Goal: Task Accomplishment & Management: Manage account settings

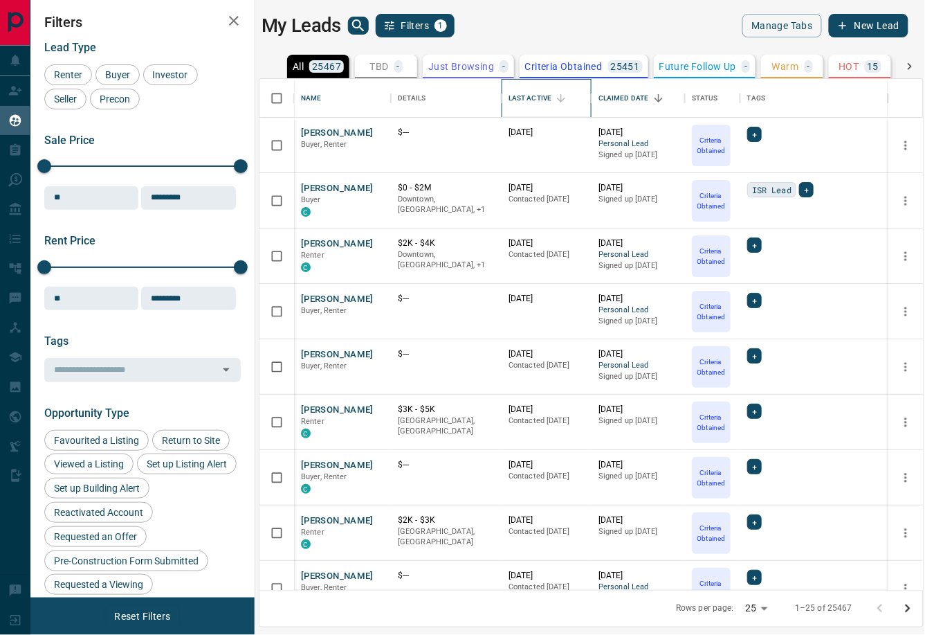
click at [534, 98] on div "Last Active" at bounding box center [530, 98] width 43 height 39
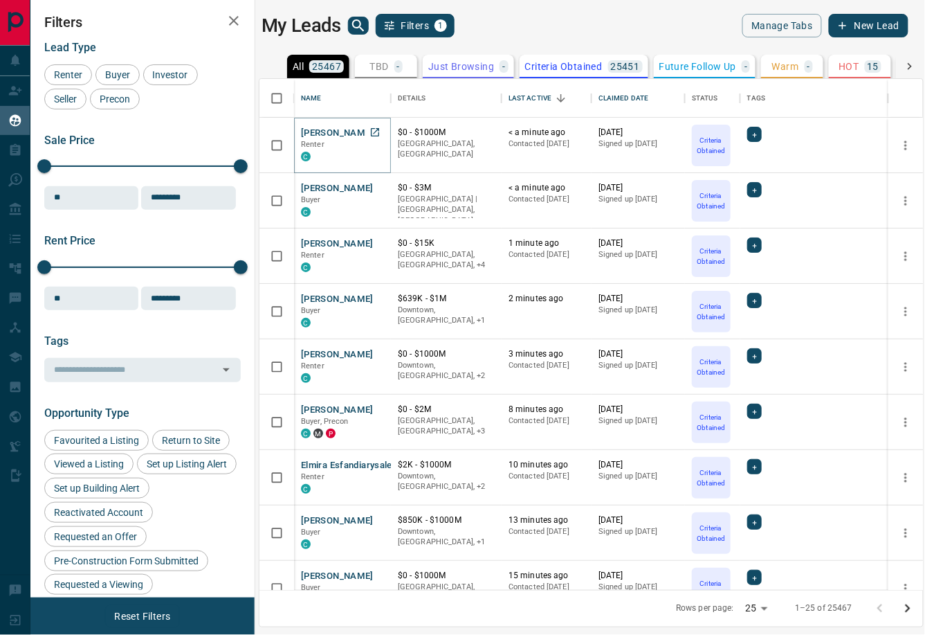
click at [324, 131] on button "[PERSON_NAME]" at bounding box center [337, 133] width 73 height 13
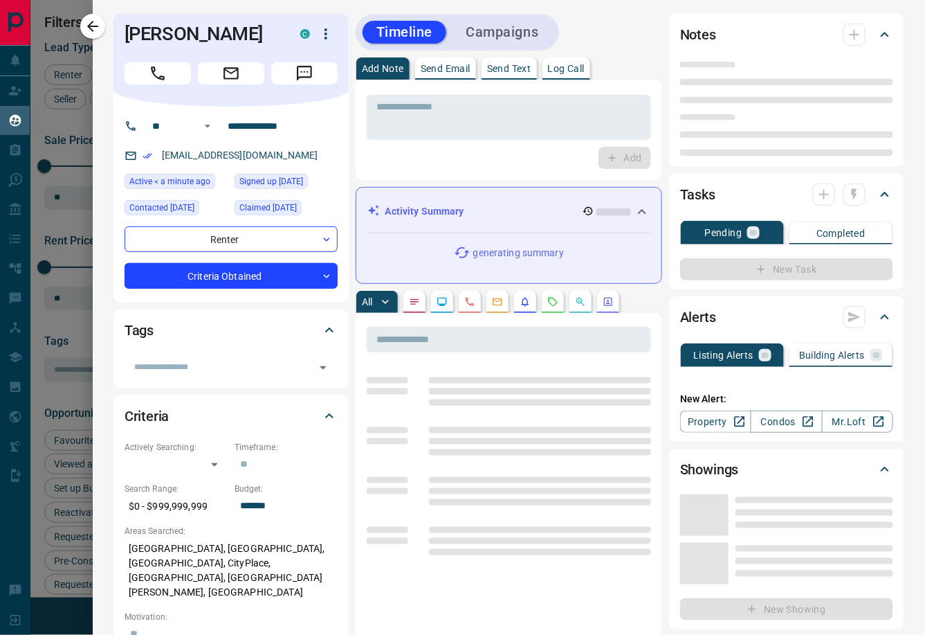
type input "**"
type input "**********"
type input "*"
type input "*******"
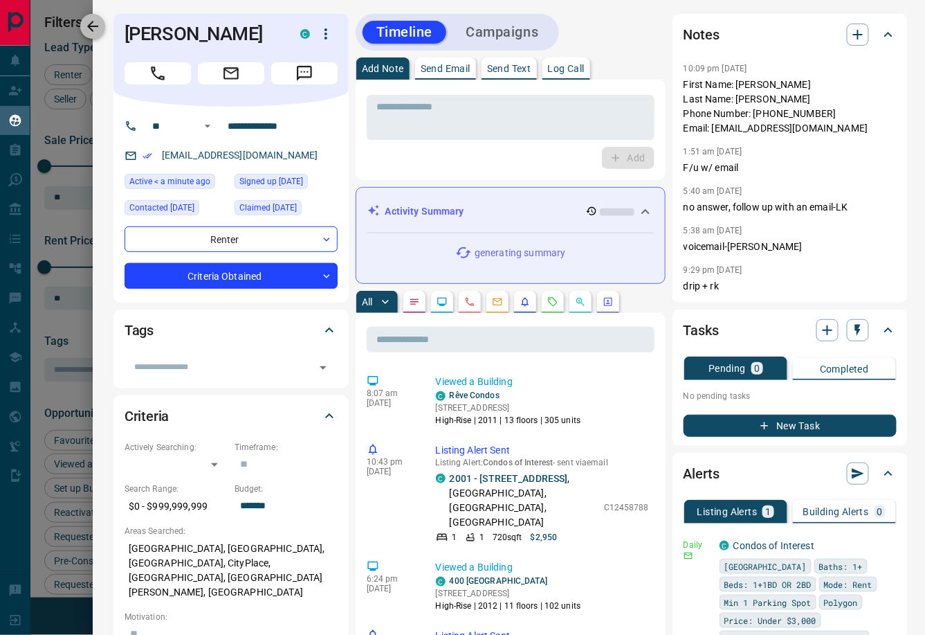
click at [96, 25] on icon "button" at bounding box center [92, 26] width 11 height 11
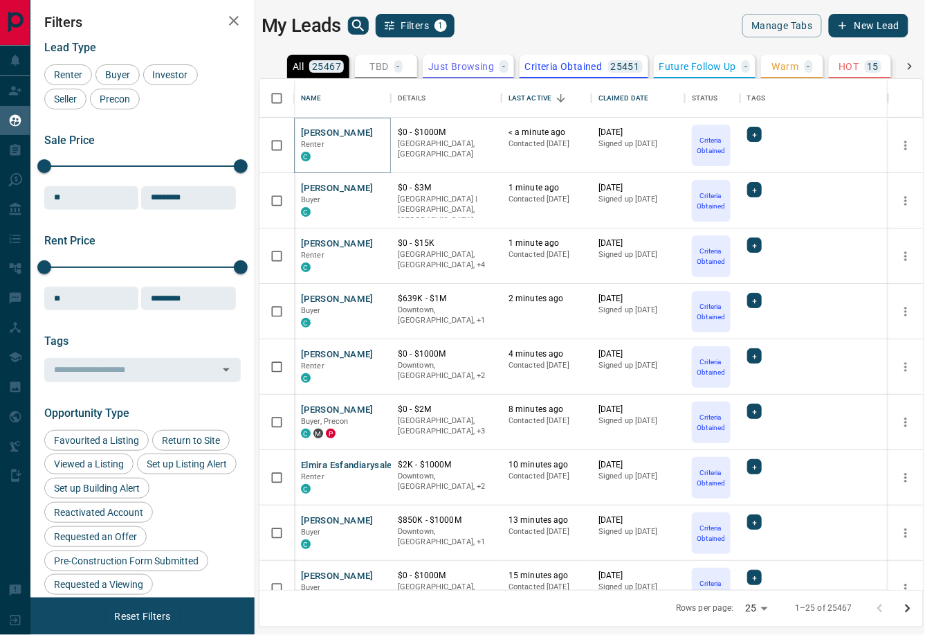
scroll to position [50, 0]
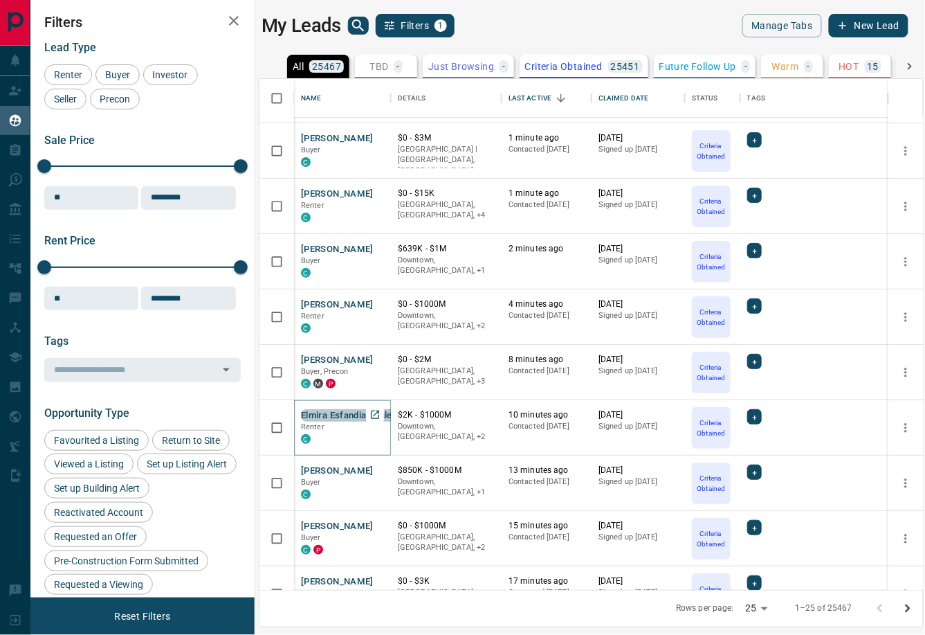
click at [318, 412] on button "Elmira Esfandiarysales" at bounding box center [349, 415] width 96 height 13
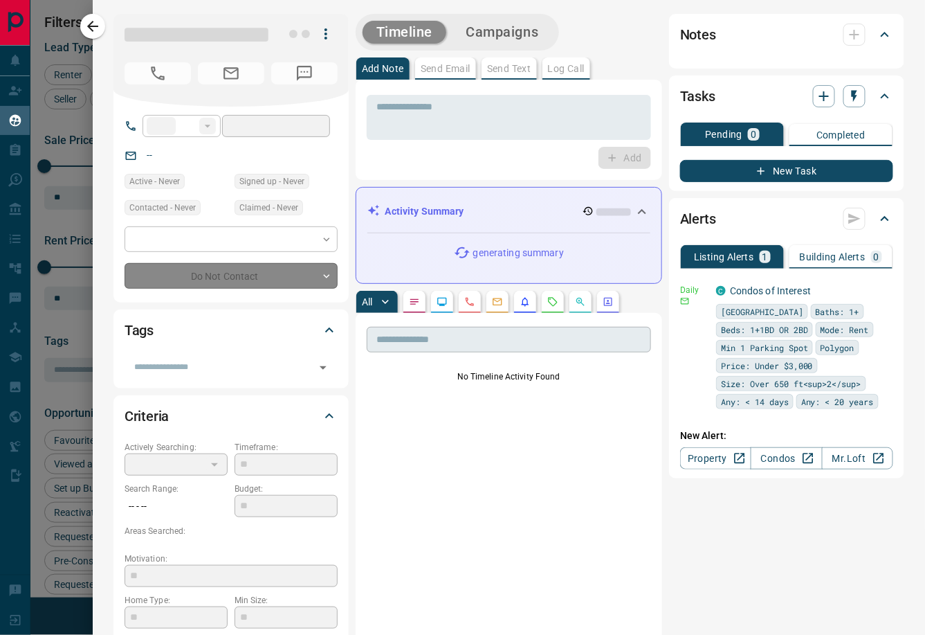
type input "**"
type input "**********"
type input "*"
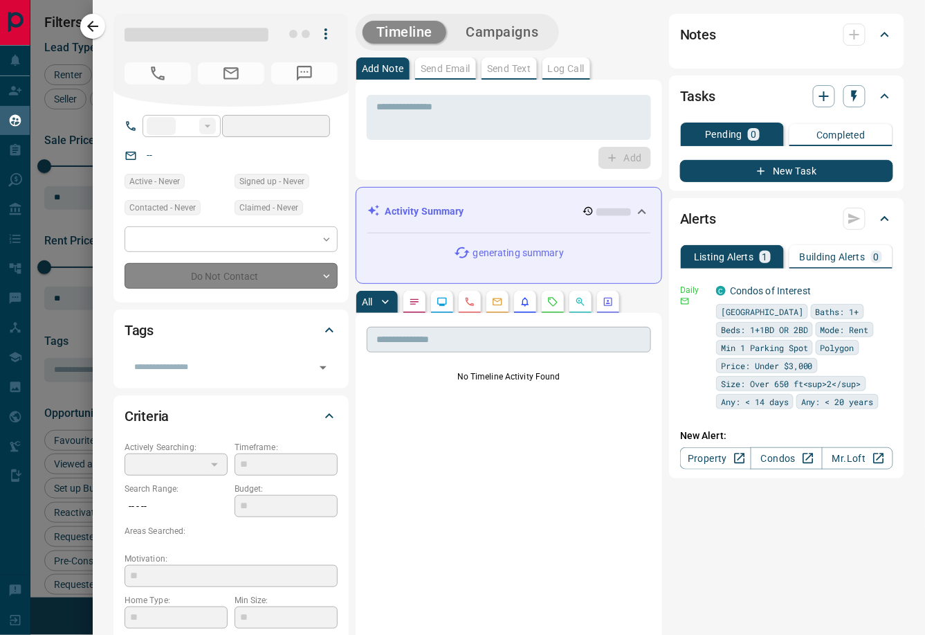
type input "**********"
type input "*******"
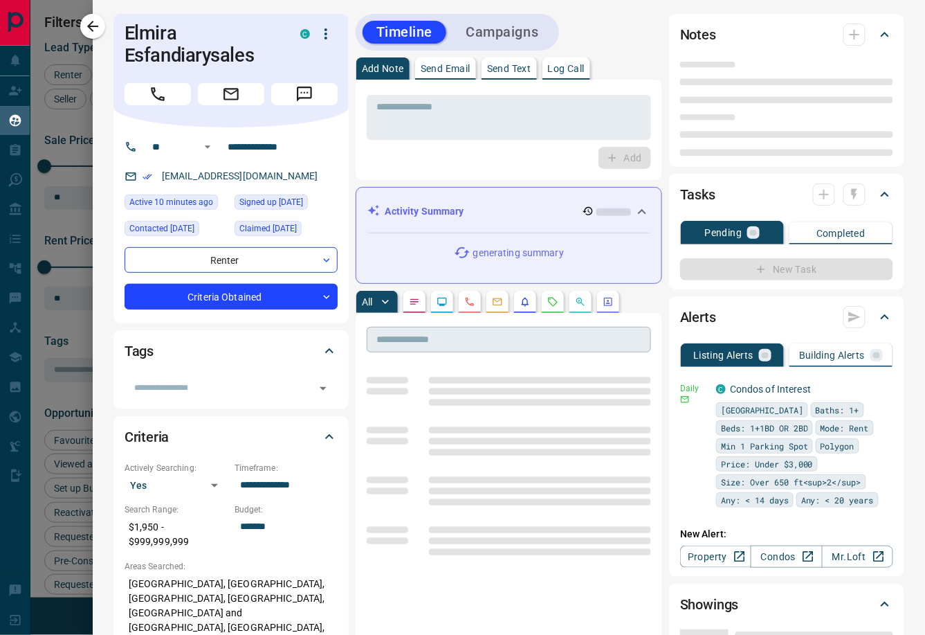
scroll to position [3, 0]
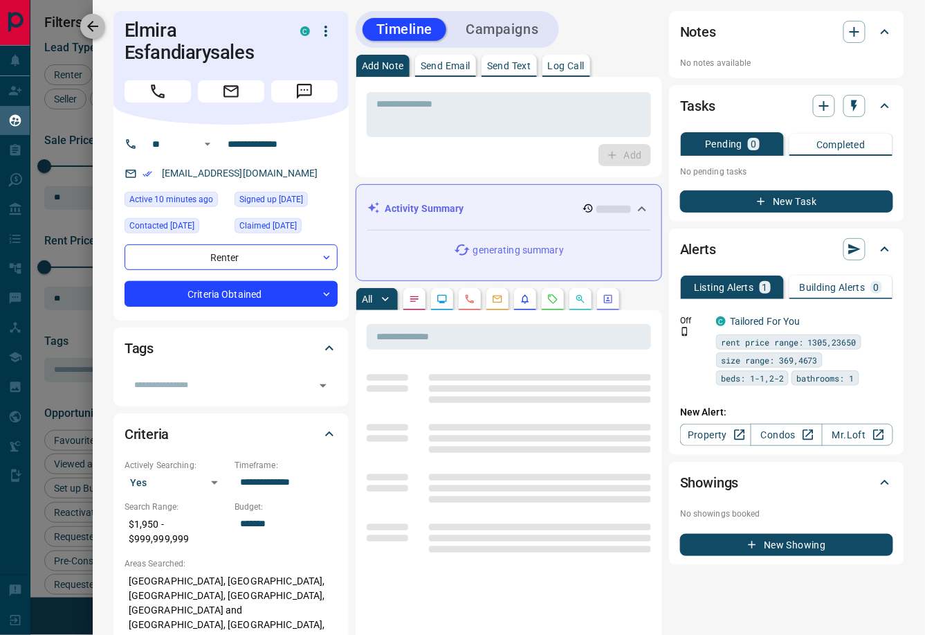
click at [100, 30] on icon "button" at bounding box center [92, 26] width 17 height 17
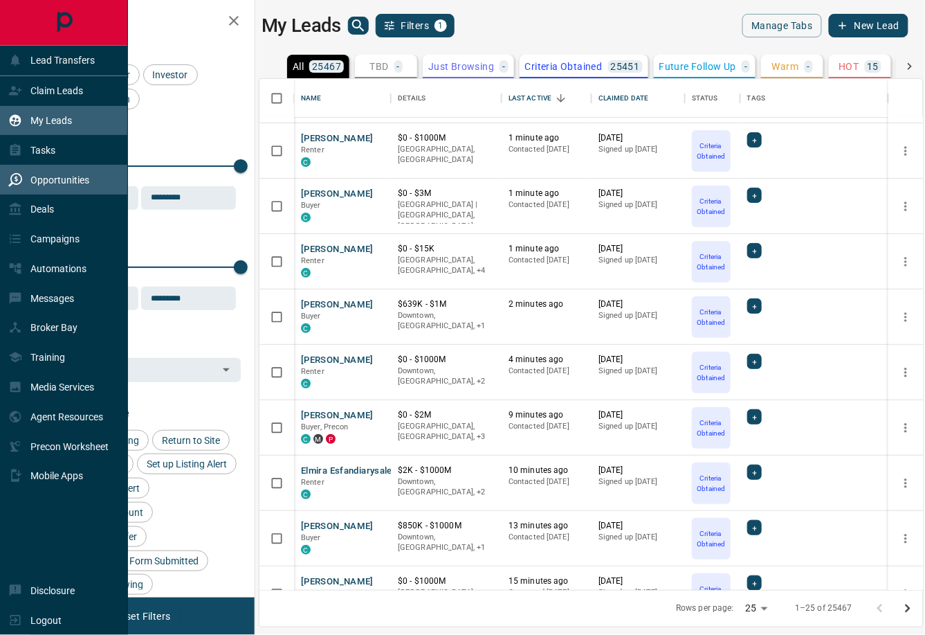
click at [98, 181] on div "Opportunities" at bounding box center [64, 180] width 128 height 30
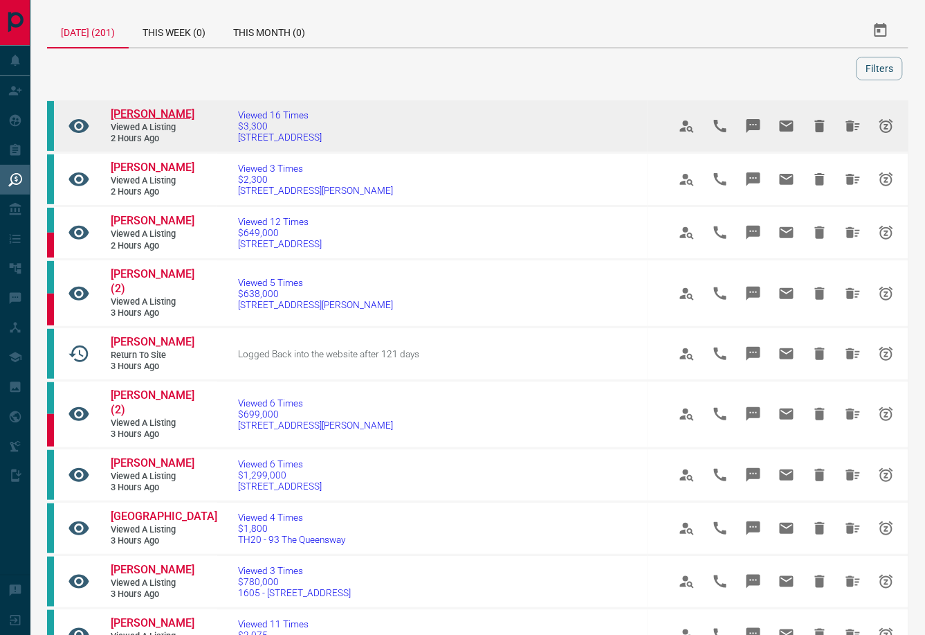
click at [136, 116] on span "[PERSON_NAME]" at bounding box center [153, 113] width 84 height 13
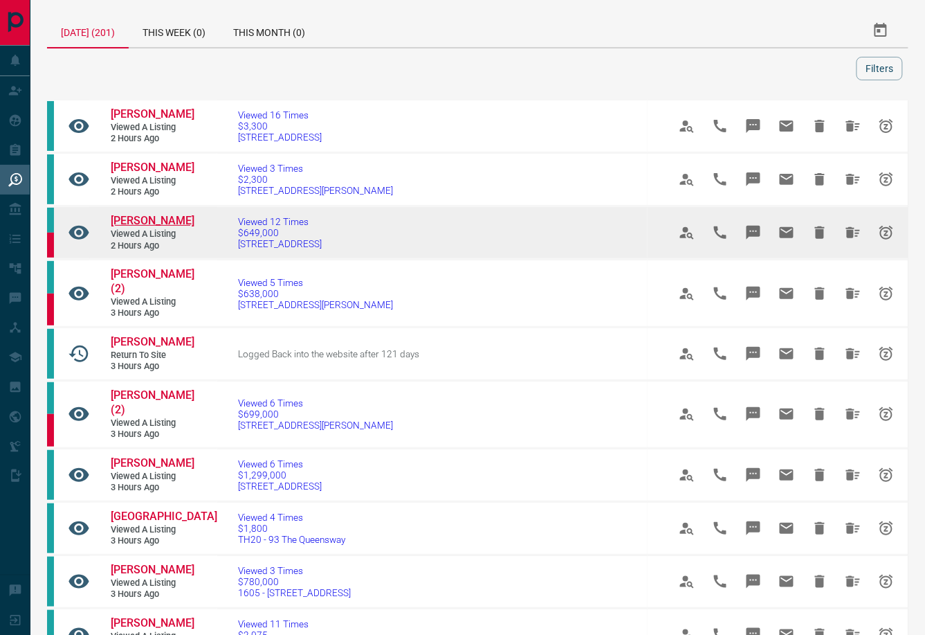
click at [123, 221] on span "[PERSON_NAME]" at bounding box center [153, 220] width 84 height 13
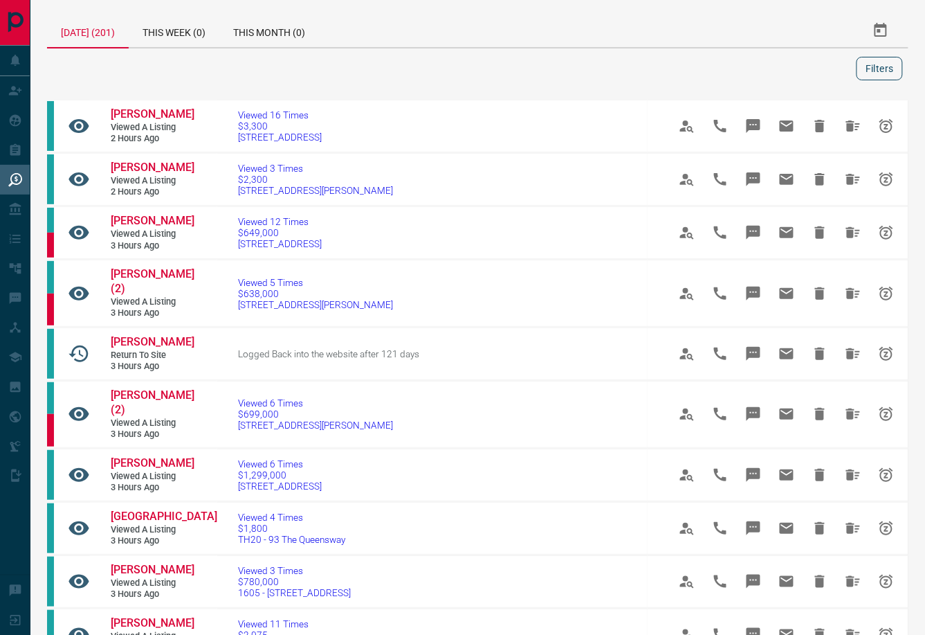
click at [869, 75] on button "Filters" at bounding box center [880, 69] width 46 height 24
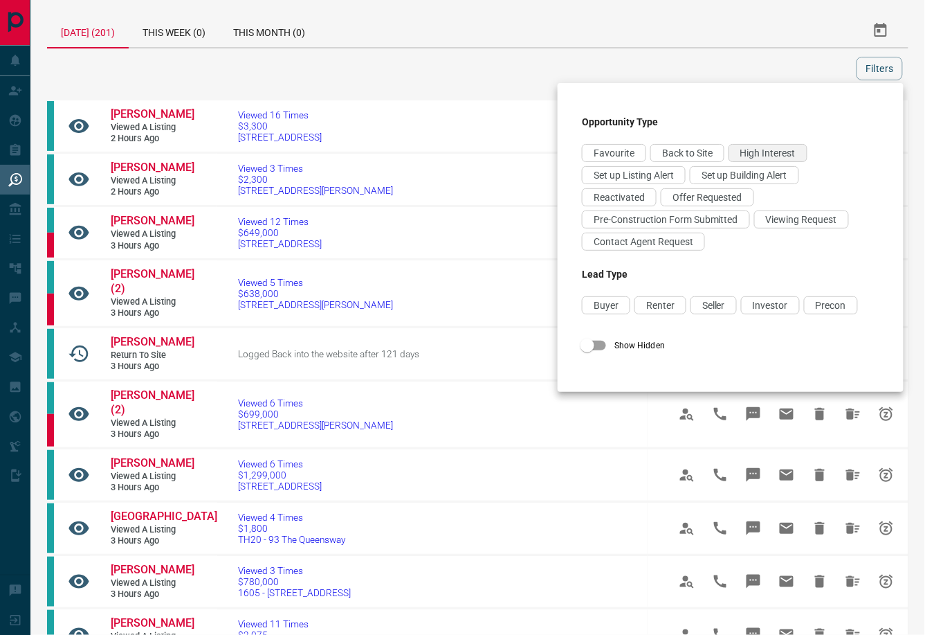
click at [786, 154] on span "High Interest" at bounding box center [768, 152] width 55 height 11
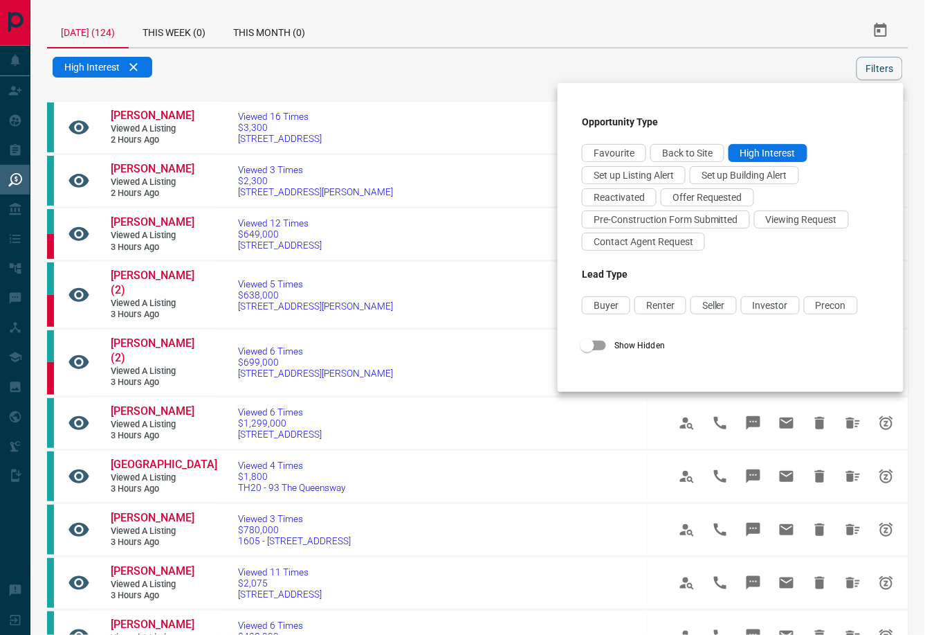
click at [437, 66] on div at bounding box center [462, 317] width 925 height 635
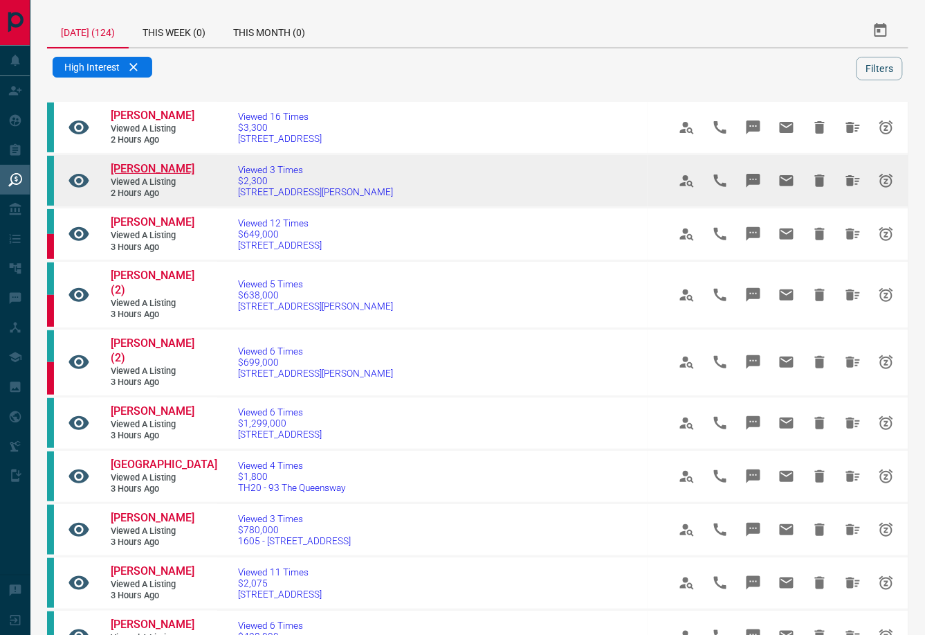
click at [140, 172] on span "[PERSON_NAME]" at bounding box center [153, 168] width 84 height 13
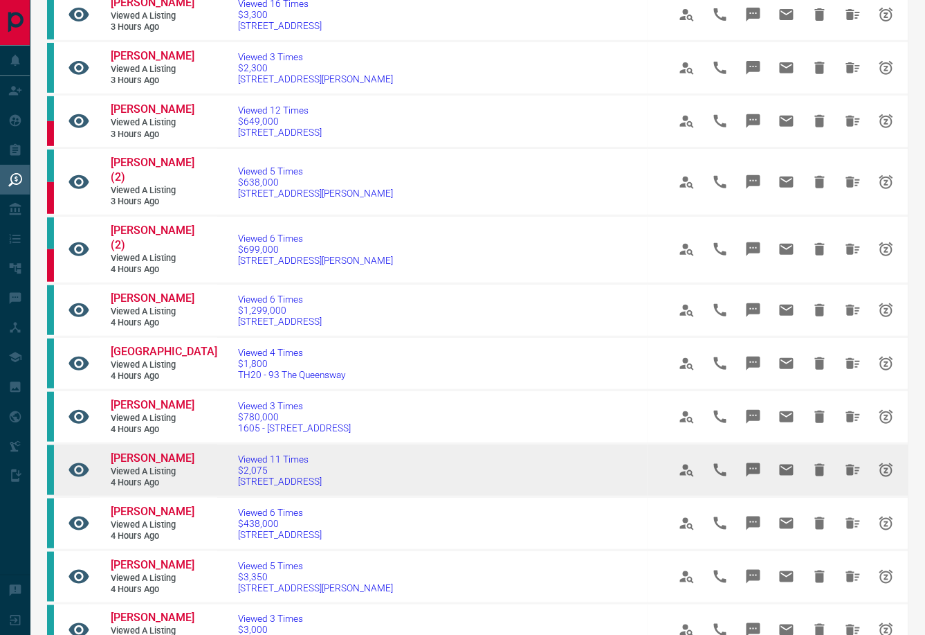
scroll to position [116, 0]
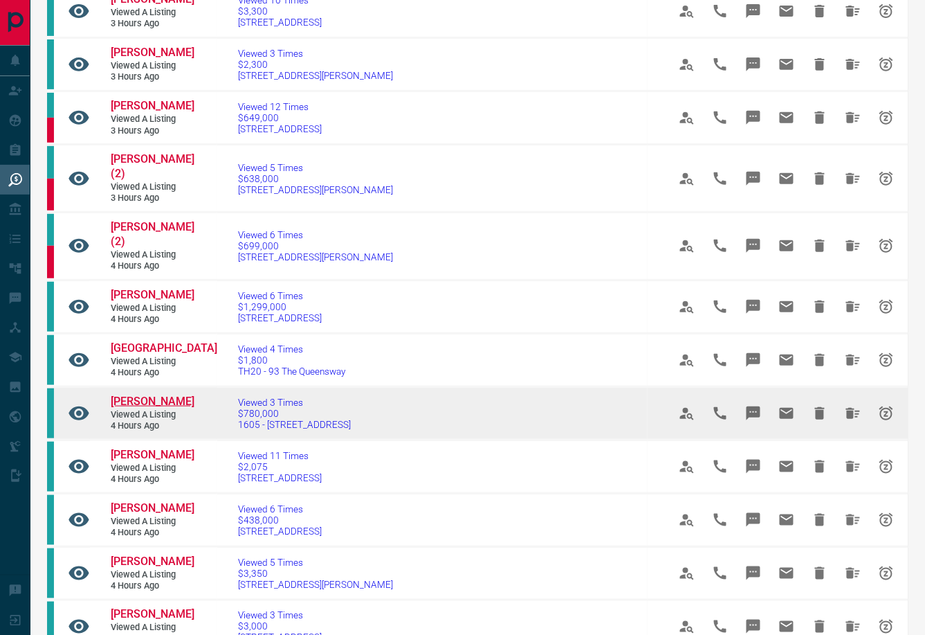
click at [131, 408] on span "[PERSON_NAME]" at bounding box center [153, 400] width 84 height 13
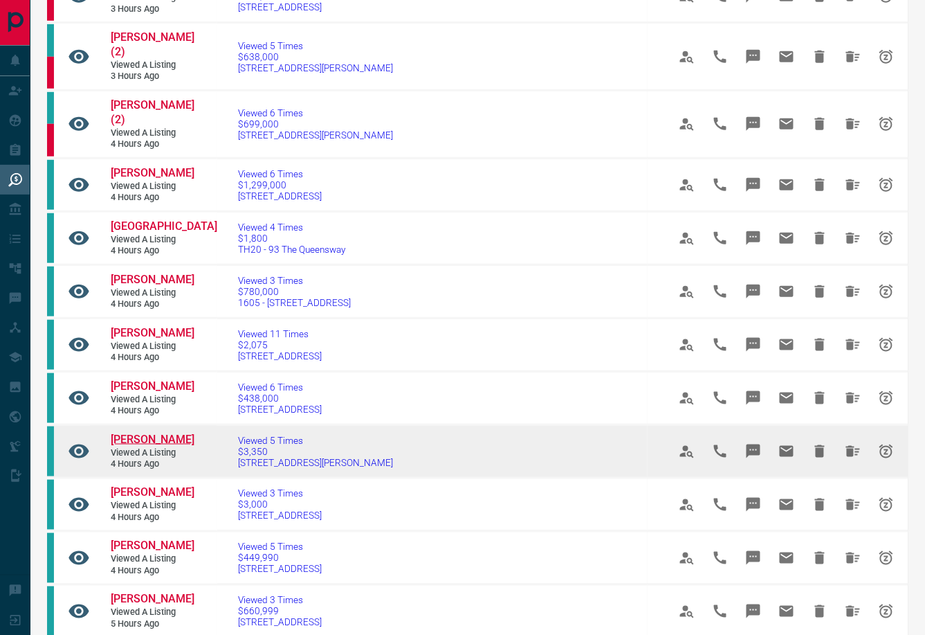
scroll to position [237, 0]
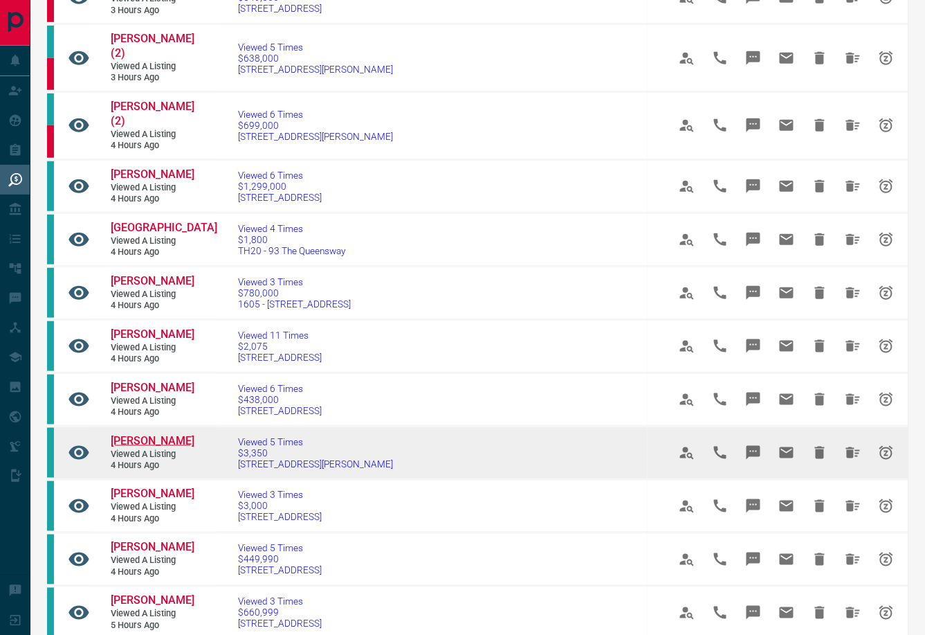
click at [129, 447] on span "[PERSON_NAME]" at bounding box center [153, 440] width 84 height 13
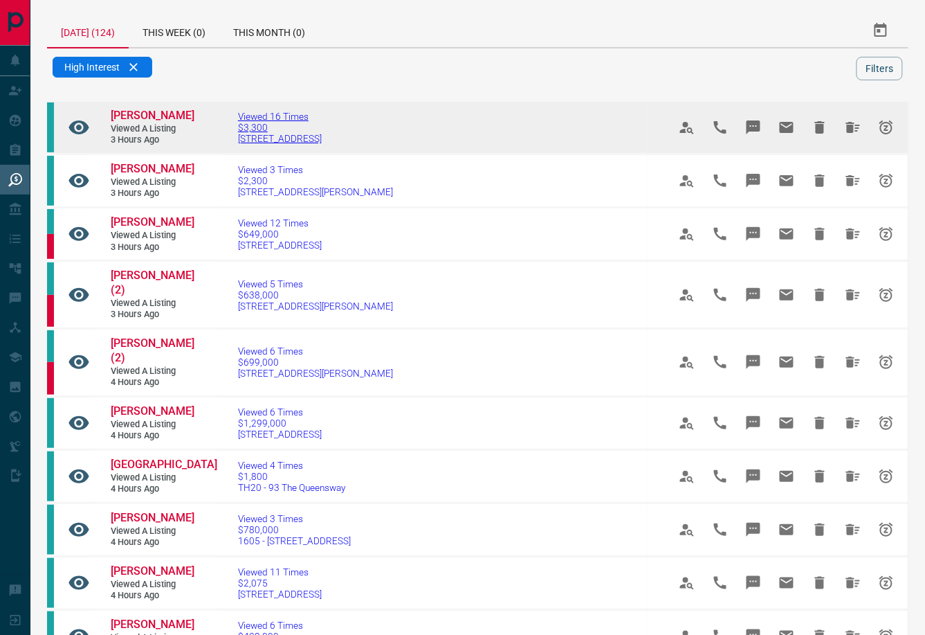
scroll to position [0, 0]
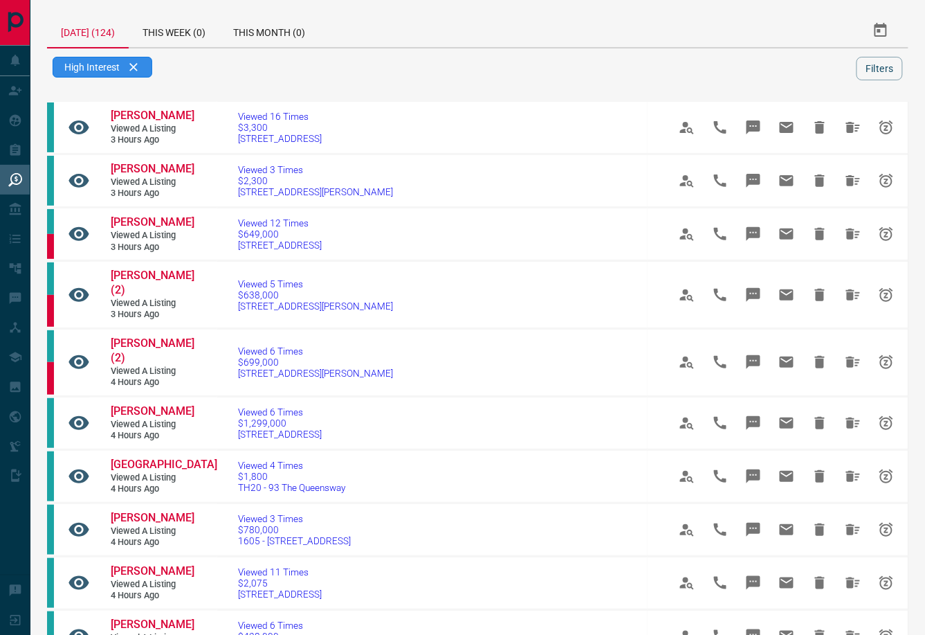
click at [136, 71] on div "High Interest" at bounding box center [103, 67] width 100 height 21
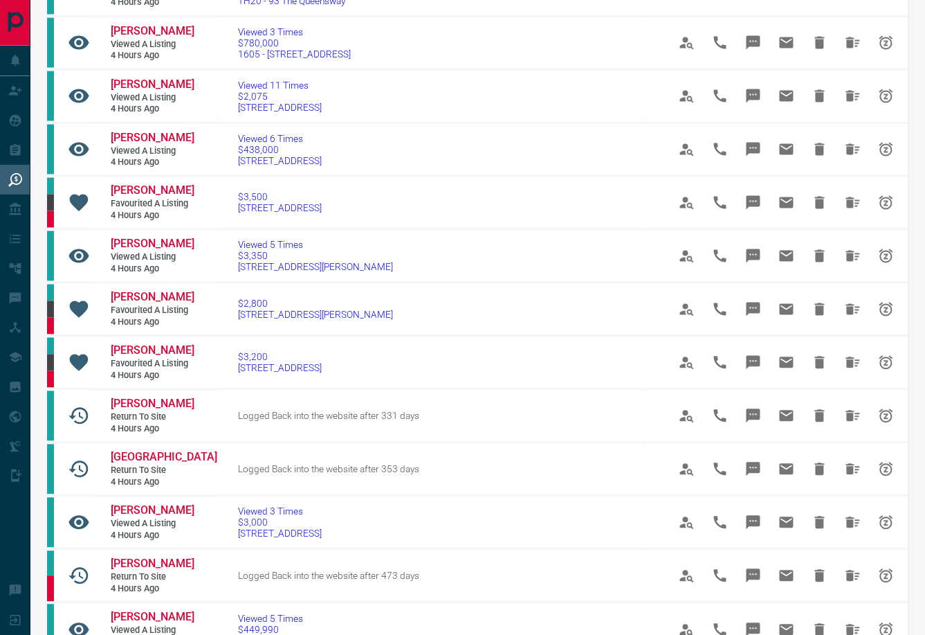
scroll to position [543, 0]
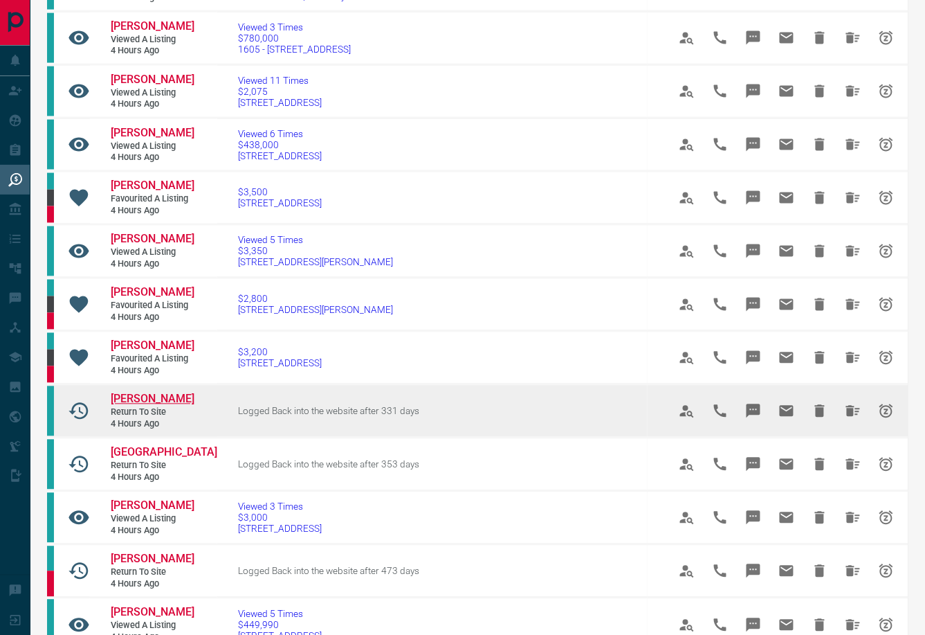
click at [152, 406] on span "[PERSON_NAME]" at bounding box center [153, 398] width 84 height 13
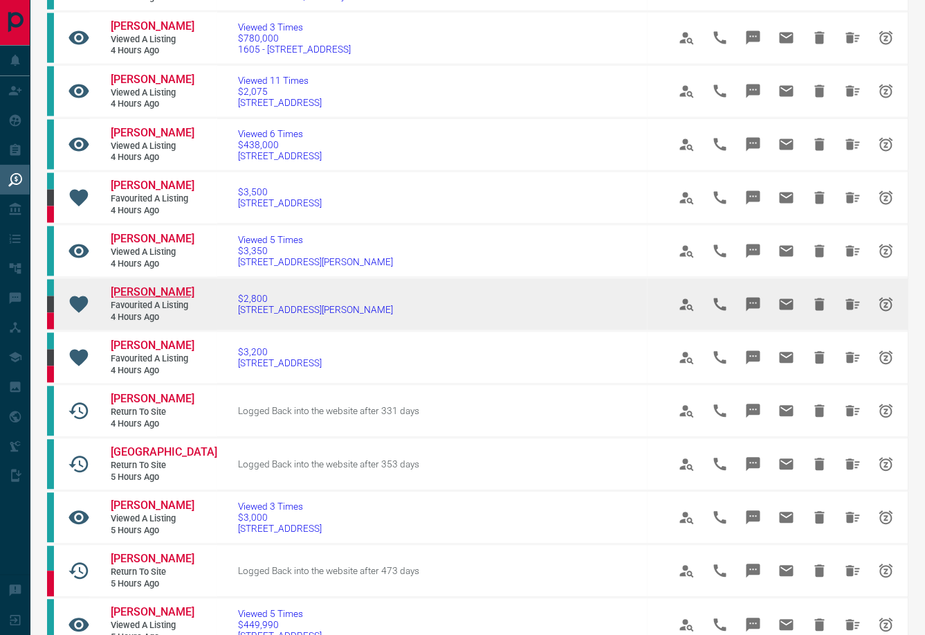
click at [137, 299] on span "[PERSON_NAME]" at bounding box center [153, 292] width 84 height 13
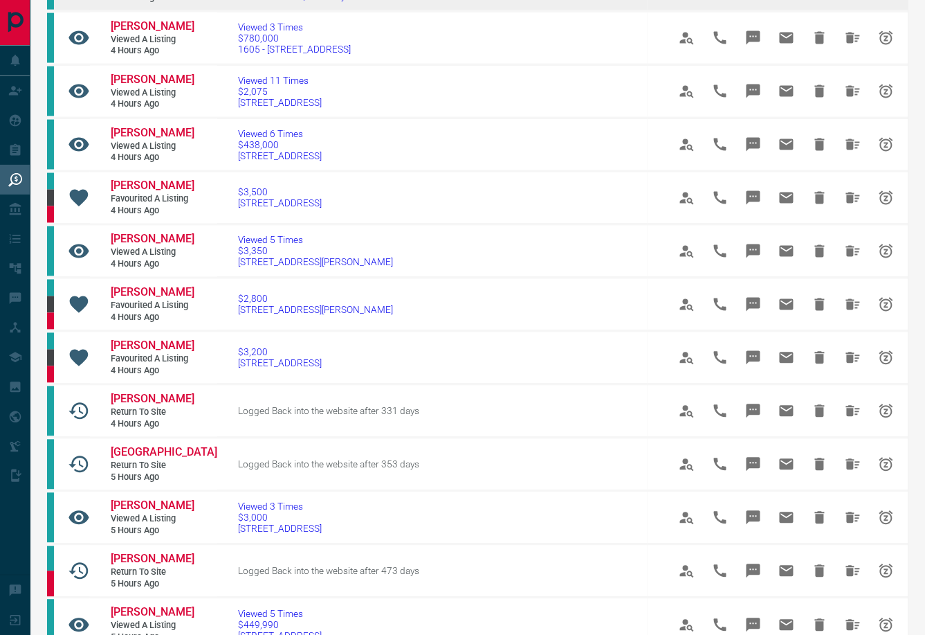
scroll to position [540, 0]
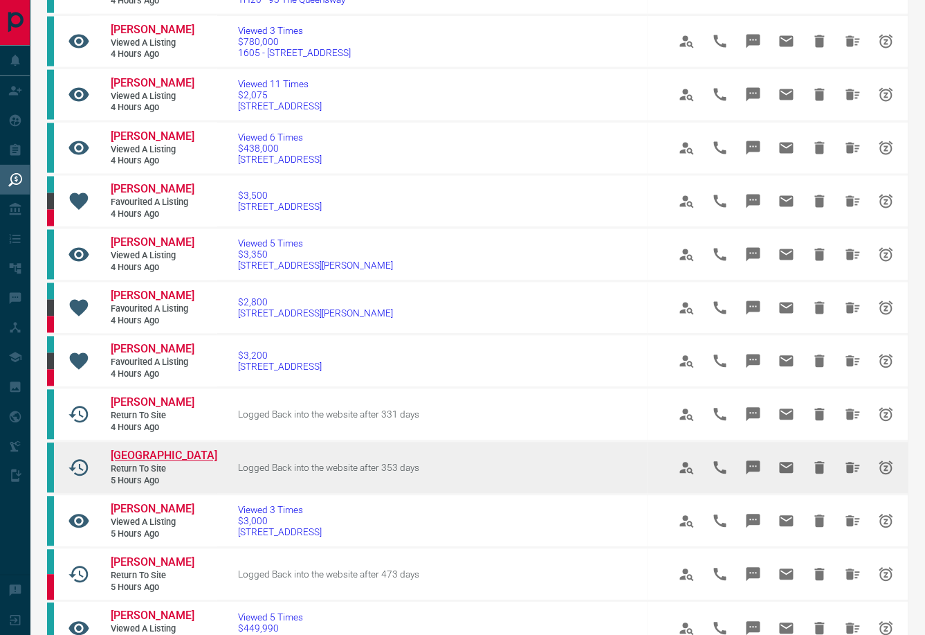
click at [139, 462] on span "[GEOGRAPHIC_DATA]" at bounding box center [164, 455] width 107 height 13
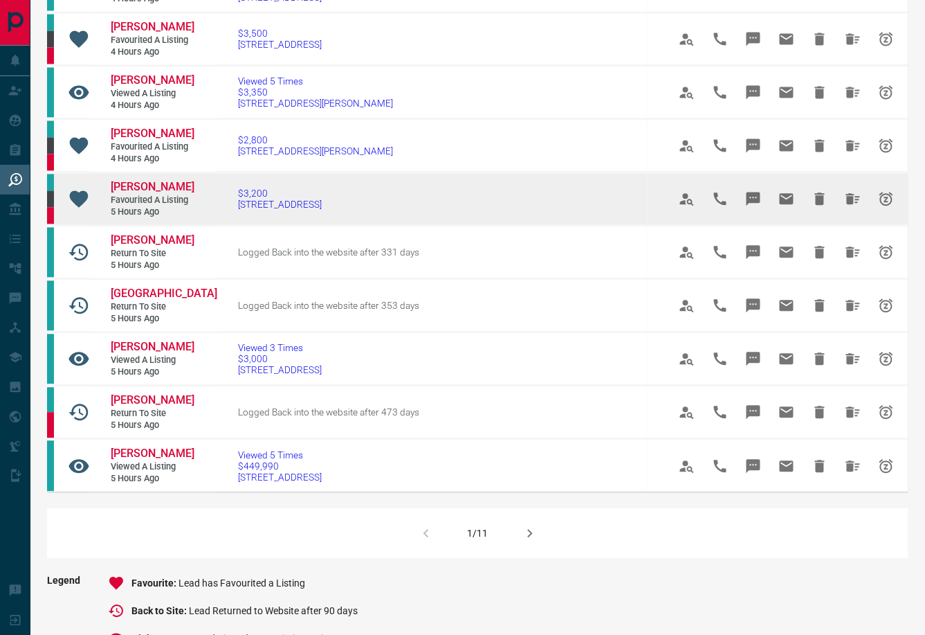
scroll to position [709, 0]
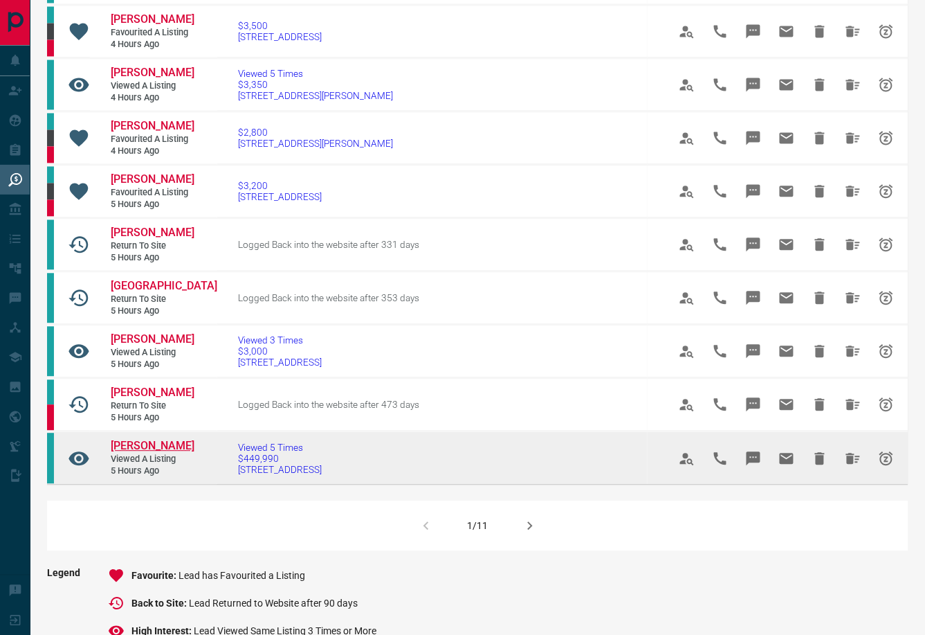
click at [148, 453] on span "[PERSON_NAME]" at bounding box center [153, 445] width 84 height 13
